Goal: Information Seeking & Learning: Learn about a topic

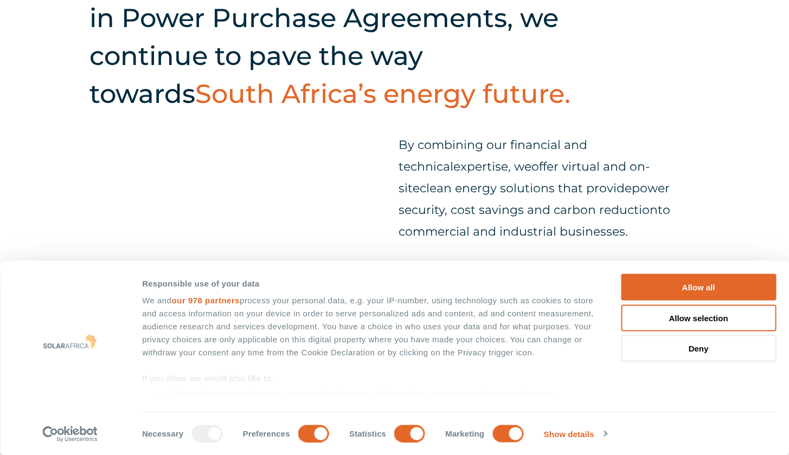
scroll to position [482, 0]
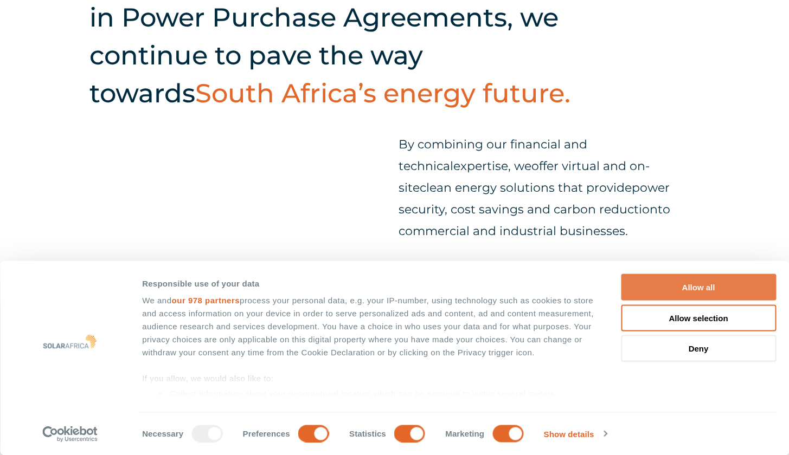
click at [672, 285] on button "Allow all" at bounding box center [698, 287] width 155 height 27
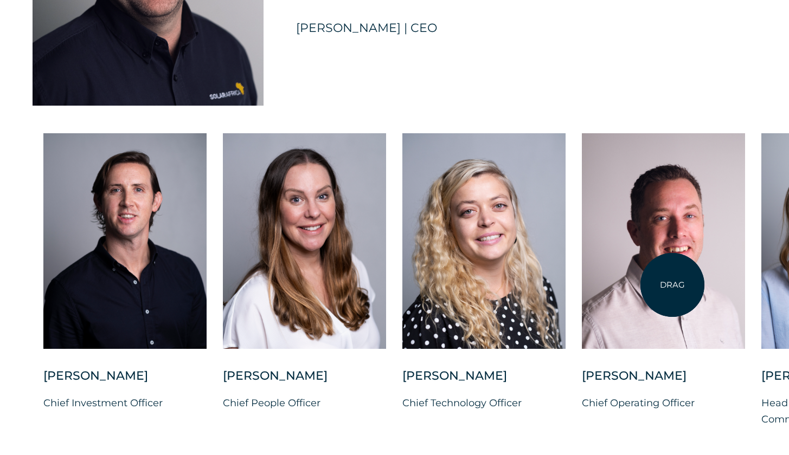
scroll to position [2731, 0]
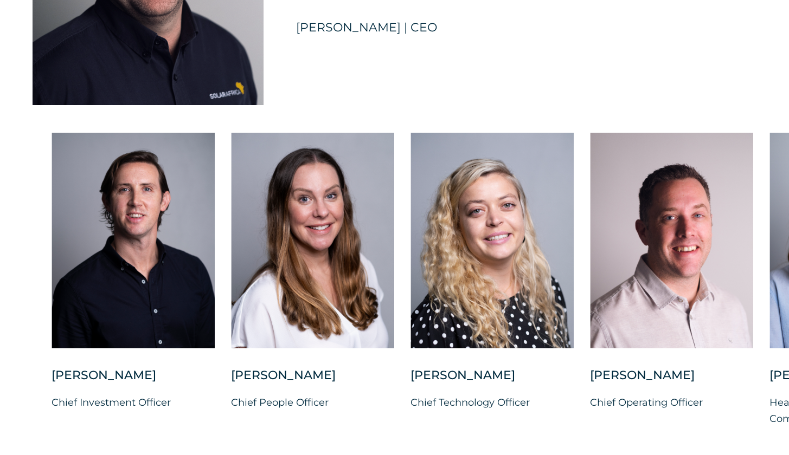
drag, startPoint x: 755, startPoint y: 282, endPoint x: 796, endPoint y: 236, distance: 62.2
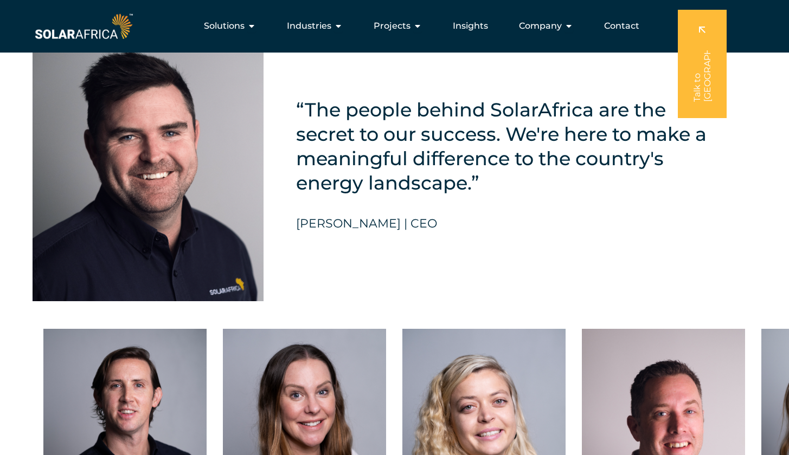
scroll to position [2524, 0]
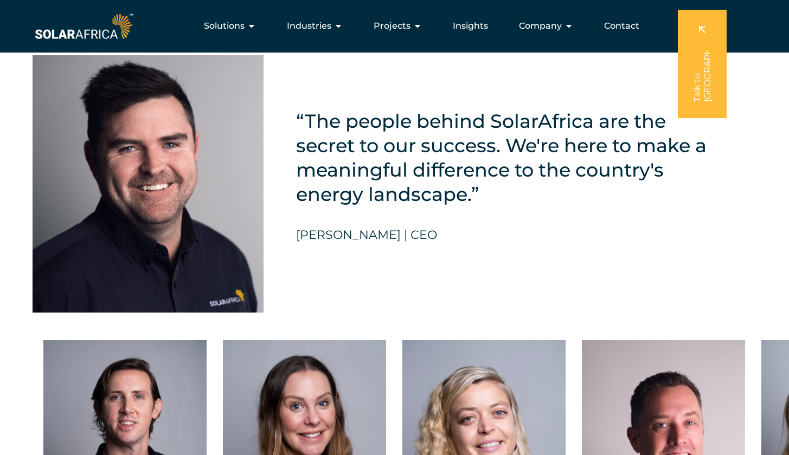
click at [170, 198] on img at bounding box center [148, 183] width 231 height 257
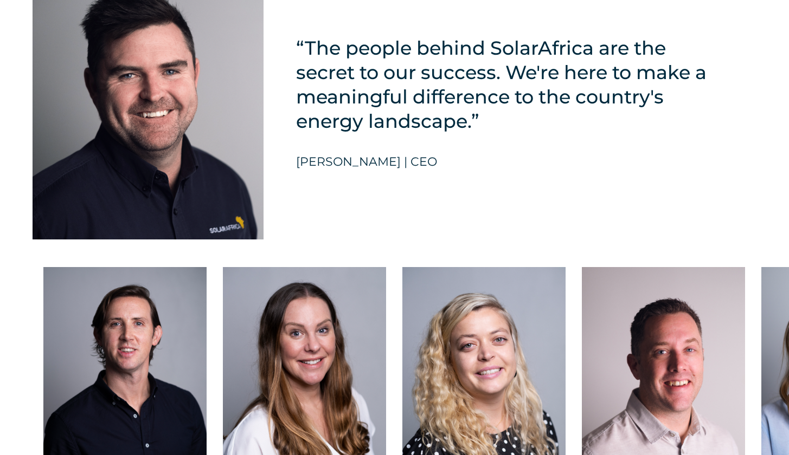
scroll to position [2598, 0]
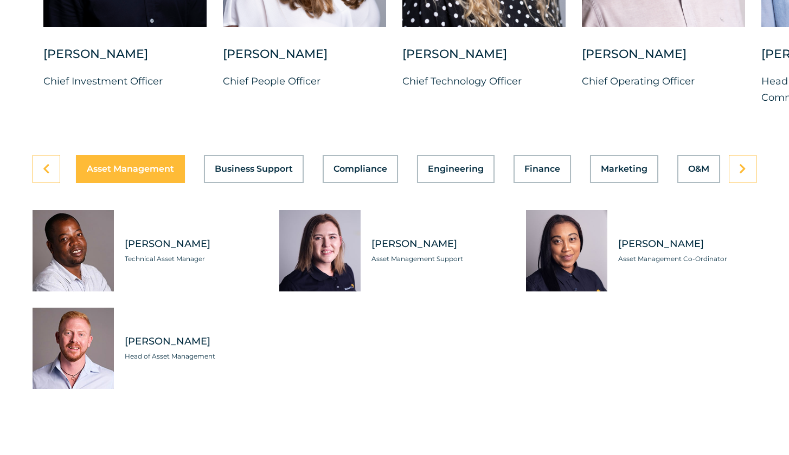
scroll to position [3116, 0]
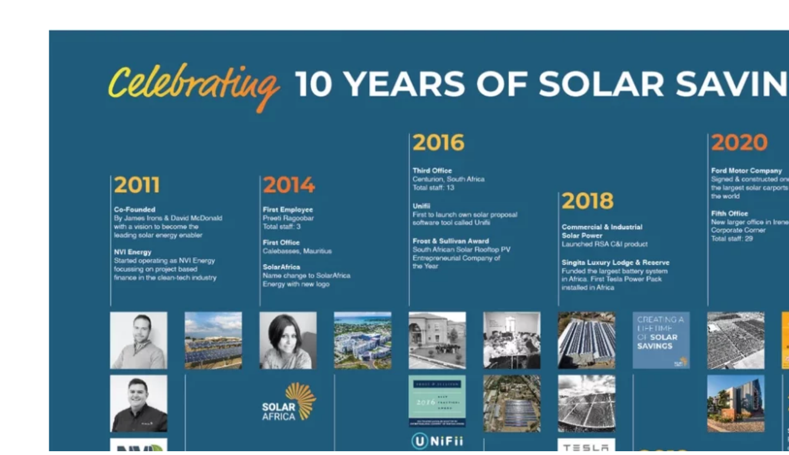
scroll to position [738, 0]
